Goal: Check status: Check status

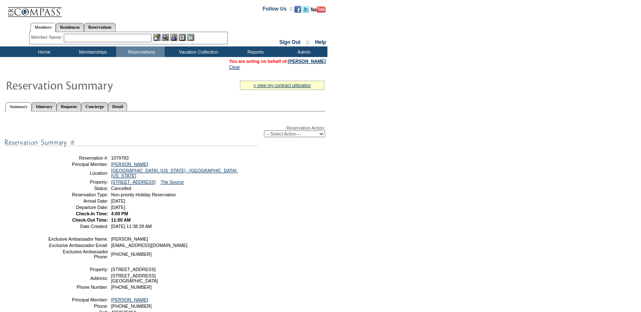
click at [103, 39] on input "text" at bounding box center [108, 38] width 88 height 8
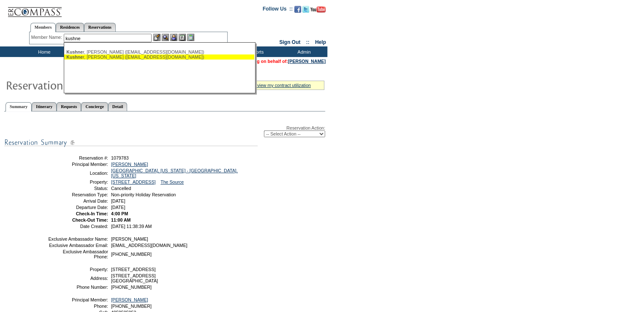
click at [168, 57] on div "Kushne r, [PERSON_NAME] ([EMAIL_ADDRESS][DOMAIN_NAME])" at bounding box center [159, 56] width 186 height 5
type input "[PERSON_NAME] ([EMAIL_ADDRESS][DOMAIN_NAME])"
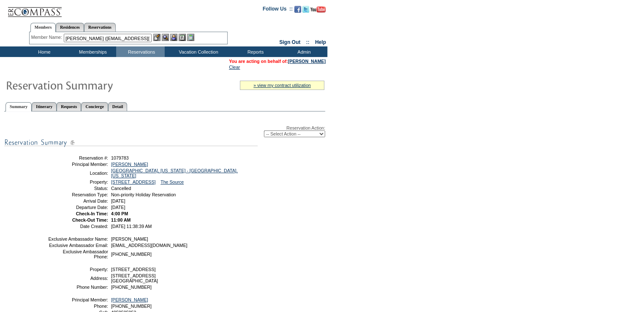
click at [168, 36] on img at bounding box center [165, 37] width 7 height 7
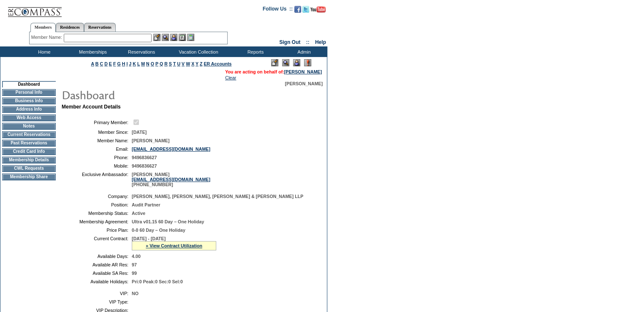
click at [182, 251] on div "» View Contract Utilization" at bounding box center [174, 245] width 84 height 9
click at [188, 248] on link "» View Contract Utilization" at bounding box center [174, 245] width 57 height 5
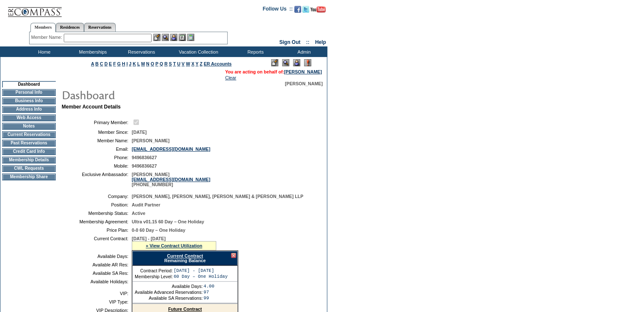
click at [189, 259] on link "Current Contract" at bounding box center [185, 255] width 36 height 5
click at [106, 25] on link "Reservations" at bounding box center [100, 27] width 32 height 9
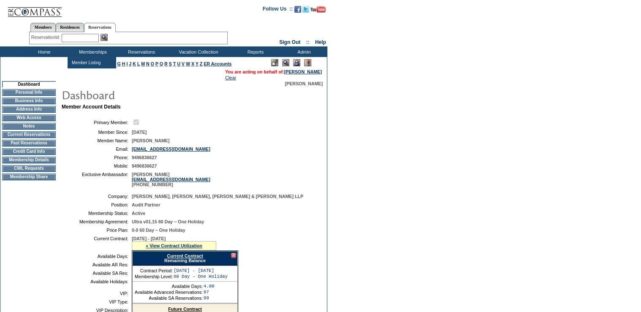
click at [90, 35] on input "text" at bounding box center [80, 38] width 37 height 8
paste input "1562199"
type input "1562199"
